Goal: Transaction & Acquisition: Purchase product/service

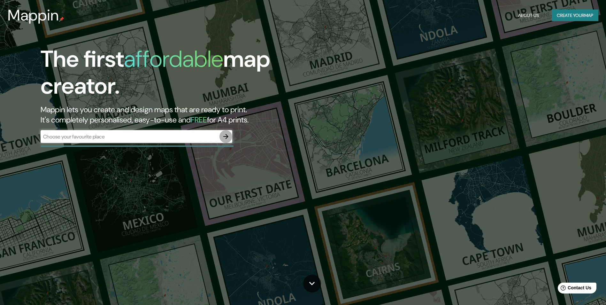
click at [224, 135] on icon "button" at bounding box center [226, 137] width 8 height 8
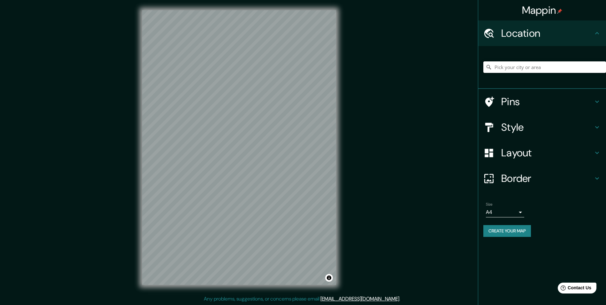
click at [551, 67] on input "Pick your city or area" at bounding box center [544, 66] width 123 height 11
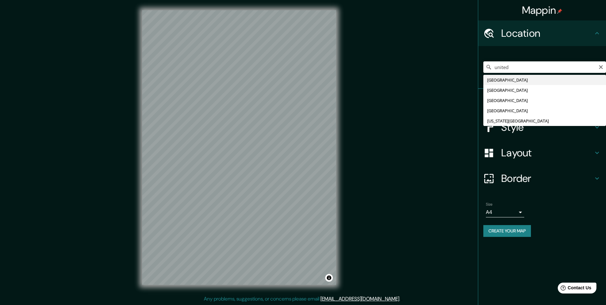
type input "[GEOGRAPHIC_DATA]"
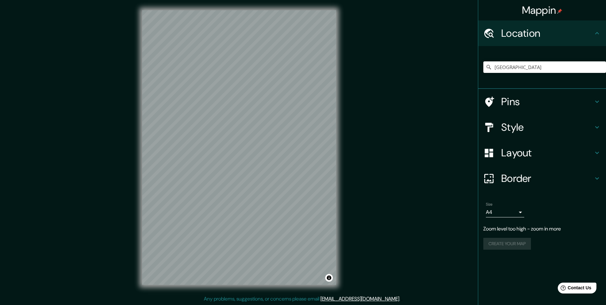
click at [601, 151] on div "Layout" at bounding box center [542, 153] width 128 height 26
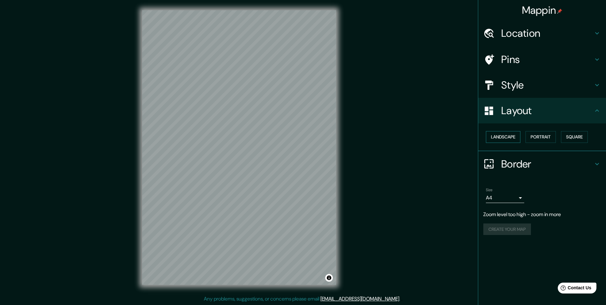
click at [514, 139] on button "Landscape" at bounding box center [503, 137] width 34 height 12
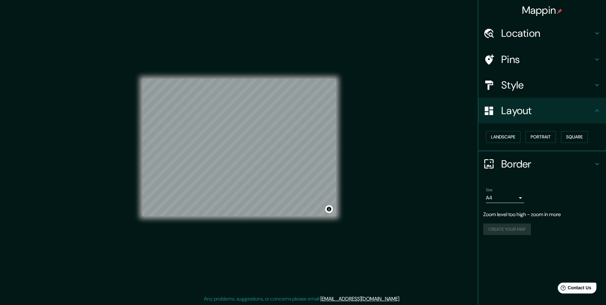
click at [542, 39] on h4 "Location" at bounding box center [547, 33] width 92 height 13
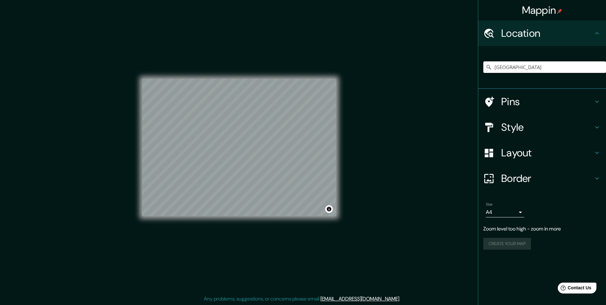
click at [515, 103] on h4 "Pins" at bounding box center [547, 101] width 92 height 13
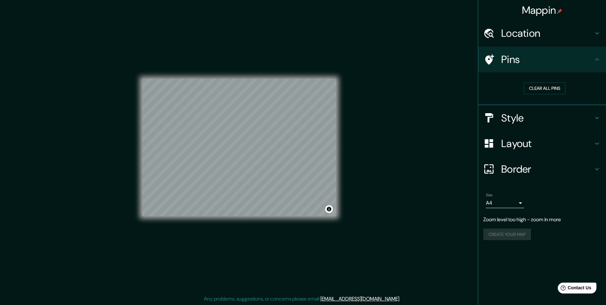
click at [492, 58] on icon at bounding box center [489, 59] width 9 height 10
click at [489, 56] on icon at bounding box center [489, 59] width 9 height 10
click at [492, 57] on icon at bounding box center [489, 59] width 9 height 10
drag, startPoint x: 336, startPoint y: 94, endPoint x: 459, endPoint y: 122, distance: 125.9
click at [459, 122] on div "Mappin Location [GEOGRAPHIC_DATA] Pins Clear all pins Style Layout Border Choos…" at bounding box center [303, 152] width 606 height 305
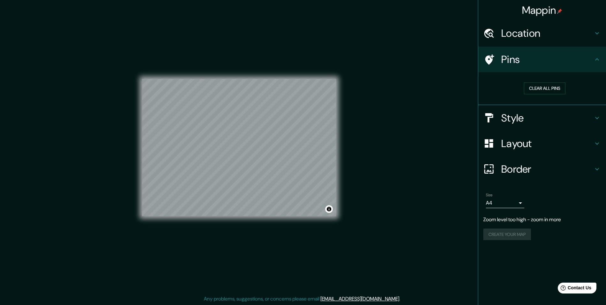
click at [511, 118] on h4 "Style" at bounding box center [547, 117] width 92 height 13
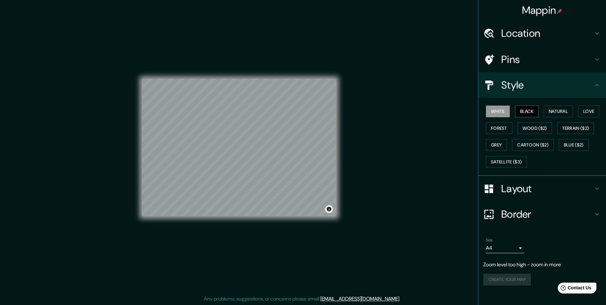
click at [529, 112] on button "Black" at bounding box center [527, 111] width 24 height 12
click at [558, 108] on button "Natural" at bounding box center [558, 111] width 29 height 12
click at [589, 109] on button "Love" at bounding box center [588, 111] width 21 height 12
click at [496, 126] on button "Forest" at bounding box center [499, 128] width 27 height 12
click at [534, 126] on button "Wood ($2)" at bounding box center [534, 128] width 34 height 12
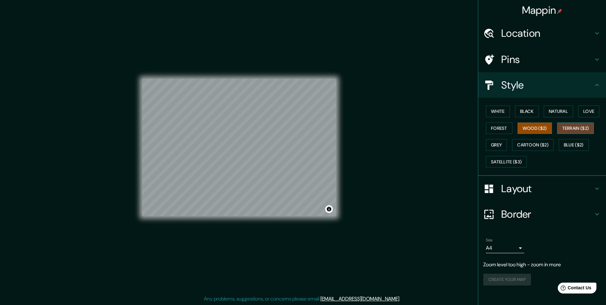
click at [569, 128] on button "Terrain ($2)" at bounding box center [575, 128] width 37 height 12
click at [501, 144] on button "Grey" at bounding box center [496, 145] width 21 height 12
click at [526, 144] on button "Cartoon ($2)" at bounding box center [533, 145] width 42 height 12
click at [571, 143] on button "Blue ($2)" at bounding box center [574, 145] width 30 height 12
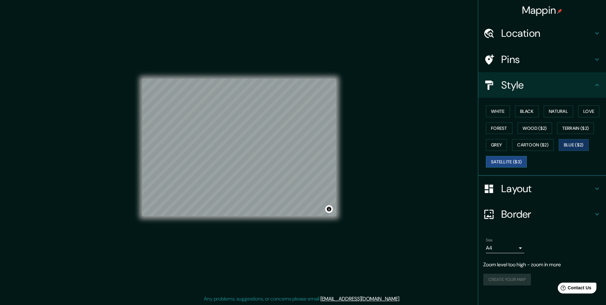
click at [520, 162] on button "Satellite ($3)" at bounding box center [506, 162] width 41 height 12
click at [553, 109] on button "Natural" at bounding box center [558, 111] width 29 height 12
click at [508, 114] on button "White" at bounding box center [498, 111] width 24 height 12
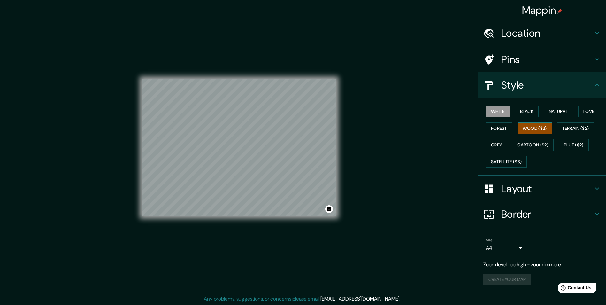
click at [531, 129] on button "Wood ($2)" at bounding box center [534, 128] width 34 height 12
click at [524, 187] on h4 "Layout" at bounding box center [547, 188] width 92 height 13
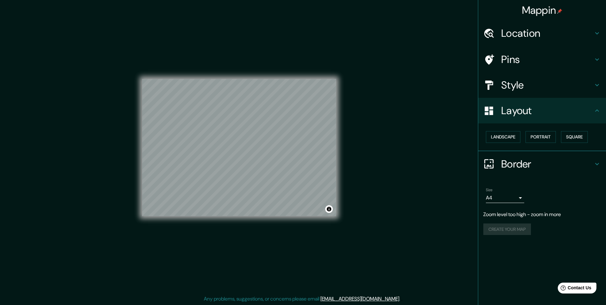
click at [514, 165] on h4 "Border" at bounding box center [547, 163] width 92 height 13
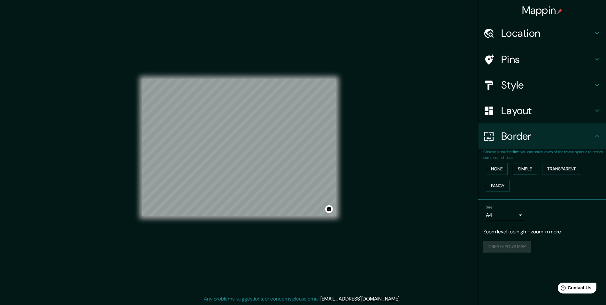
click at [530, 168] on button "Simple" at bounding box center [525, 169] width 24 height 12
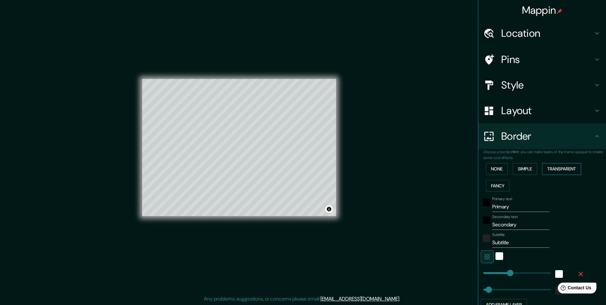
click at [547, 168] on button "Transparent" at bounding box center [561, 169] width 39 height 12
click at [493, 184] on button "Fancy" at bounding box center [498, 186] width 24 height 12
click at [491, 168] on button "None" at bounding box center [497, 169] width 22 height 12
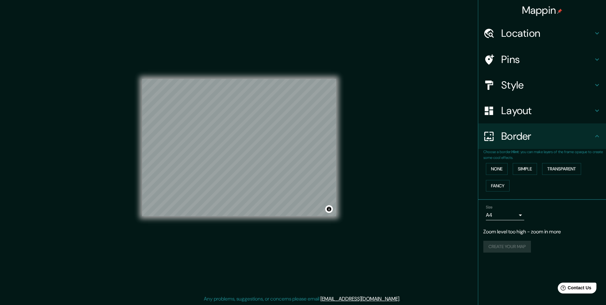
click at [521, 214] on body "Mappin Location [GEOGRAPHIC_DATA] Pins Style Layout Border Choose a border. Hin…" at bounding box center [303, 152] width 606 height 305
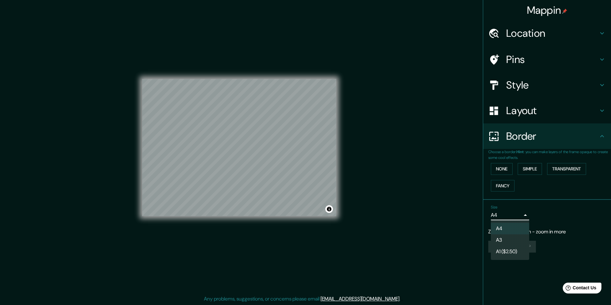
click at [524, 237] on li "A3" at bounding box center [510, 239] width 38 height 11
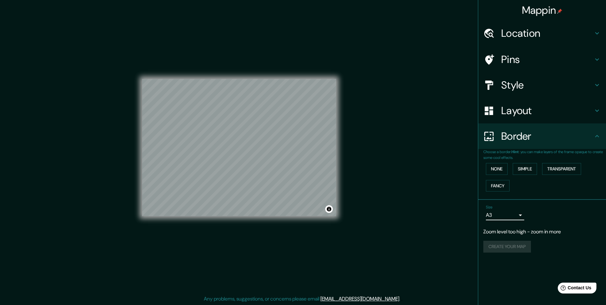
click at [520, 273] on div "Mappin Location [GEOGRAPHIC_DATA] Pins Style Layout Border Choose a border. Hin…" at bounding box center [542, 152] width 128 height 305
click at [521, 213] on body "Mappin Location [GEOGRAPHIC_DATA] Pins Style Layout Border Choose a border. Hin…" at bounding box center [303, 152] width 606 height 305
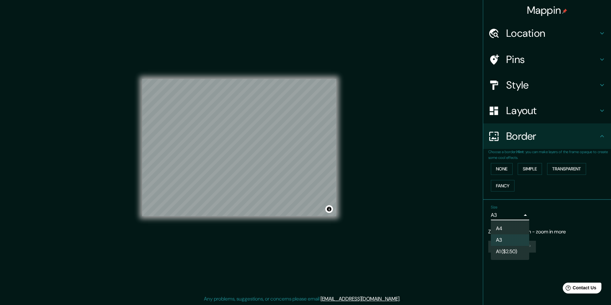
click at [510, 247] on li "A1 ($2.50)" at bounding box center [510, 251] width 38 height 11
type input "a3"
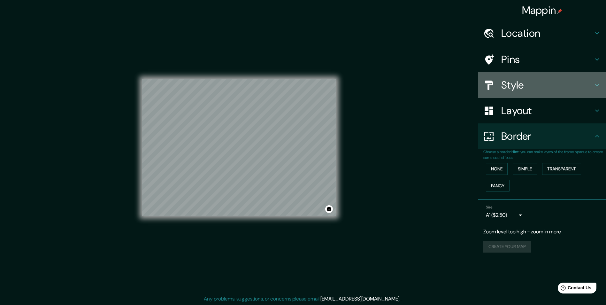
click at [517, 85] on h4 "Style" at bounding box center [547, 85] width 92 height 13
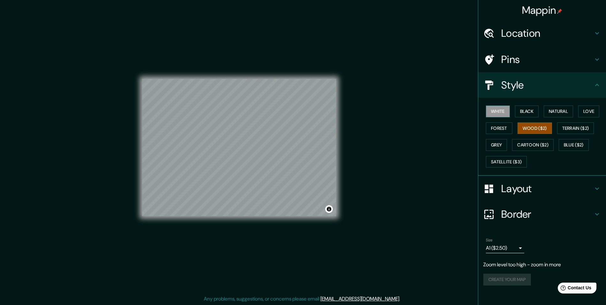
click at [497, 112] on button "White" at bounding box center [498, 111] width 24 height 12
click at [533, 128] on button "Wood ($2)" at bounding box center [534, 128] width 34 height 12
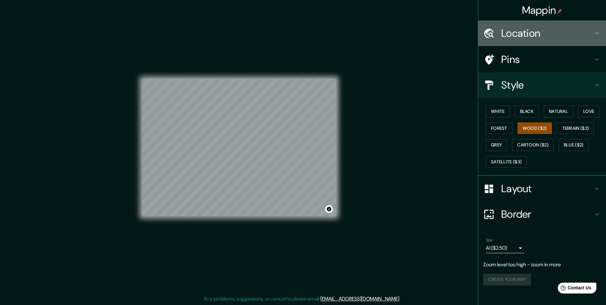
click at [530, 36] on h4 "Location" at bounding box center [547, 33] width 92 height 13
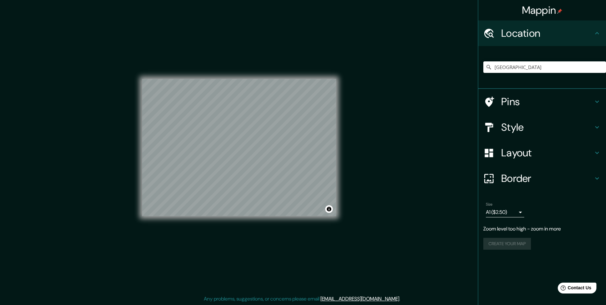
click at [516, 93] on div "Pins" at bounding box center [542, 102] width 128 height 26
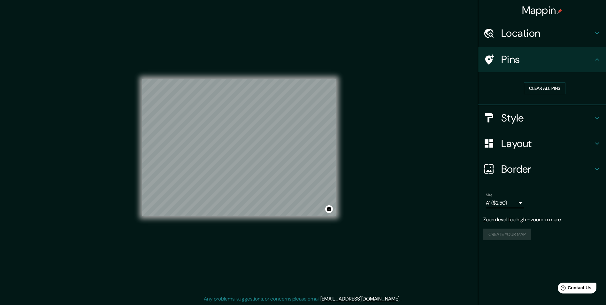
click at [551, 11] on h4 "Mappin" at bounding box center [542, 10] width 41 height 13
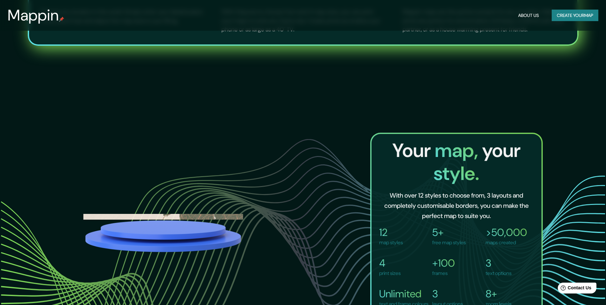
scroll to position [374, 0]
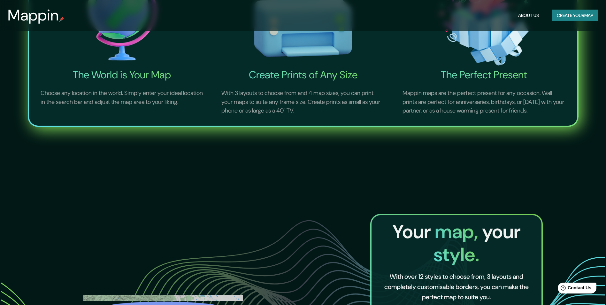
click at [557, 14] on button "Create your map" at bounding box center [575, 16] width 47 height 12
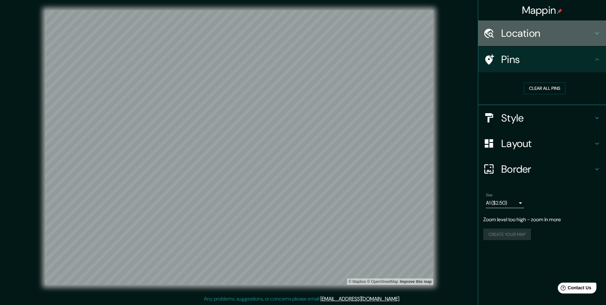
click at [509, 32] on h4 "Location" at bounding box center [547, 33] width 92 height 13
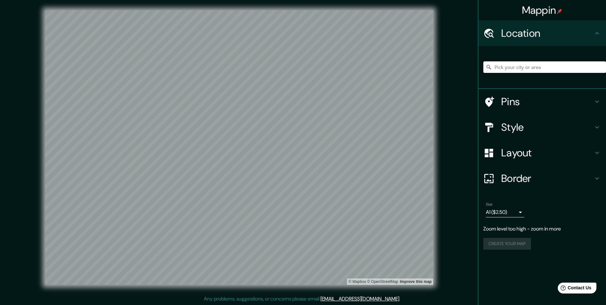
click at [506, 70] on input "Pick your city or area" at bounding box center [544, 66] width 123 height 11
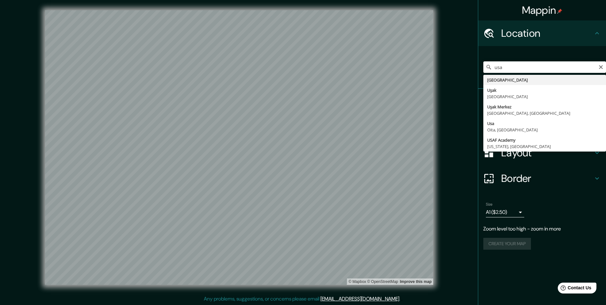
type input "Uşak Merkez, [GEOGRAPHIC_DATA], [GEOGRAPHIC_DATA]"
